Goal: Navigation & Orientation: Find specific page/section

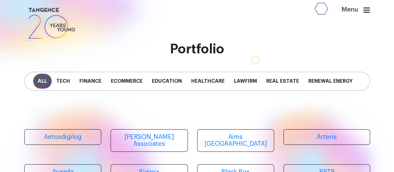
click at [370, 9] on icon at bounding box center [367, 9] width 7 height 7
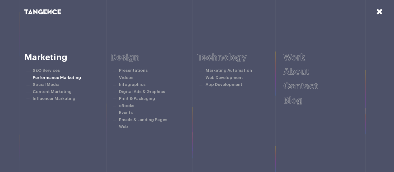
click at [56, 75] on link "Performance Marketing" at bounding box center [57, 77] width 48 height 4
